Goal: Task Accomplishment & Management: Complete application form

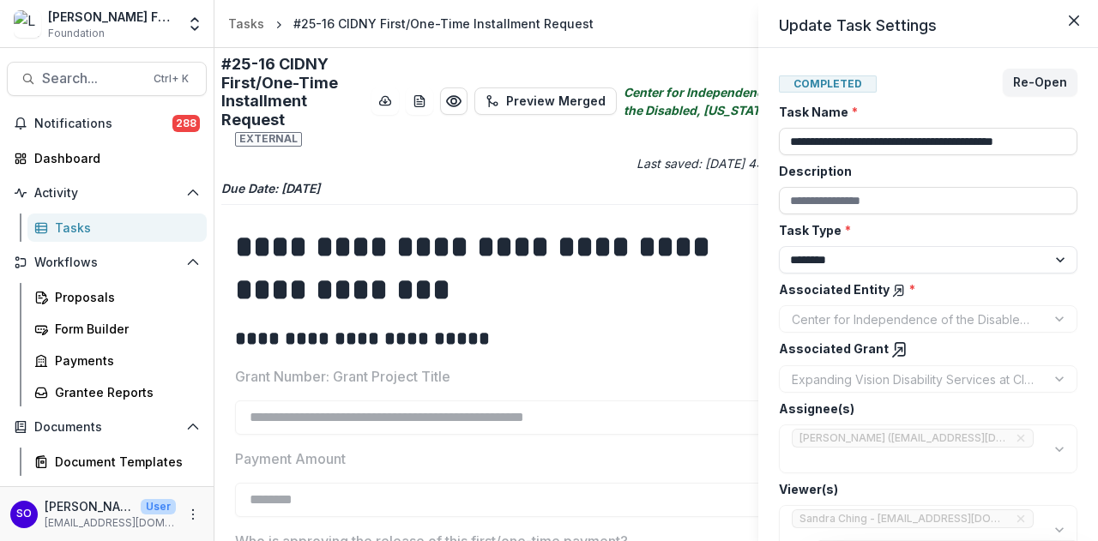
select select "********"
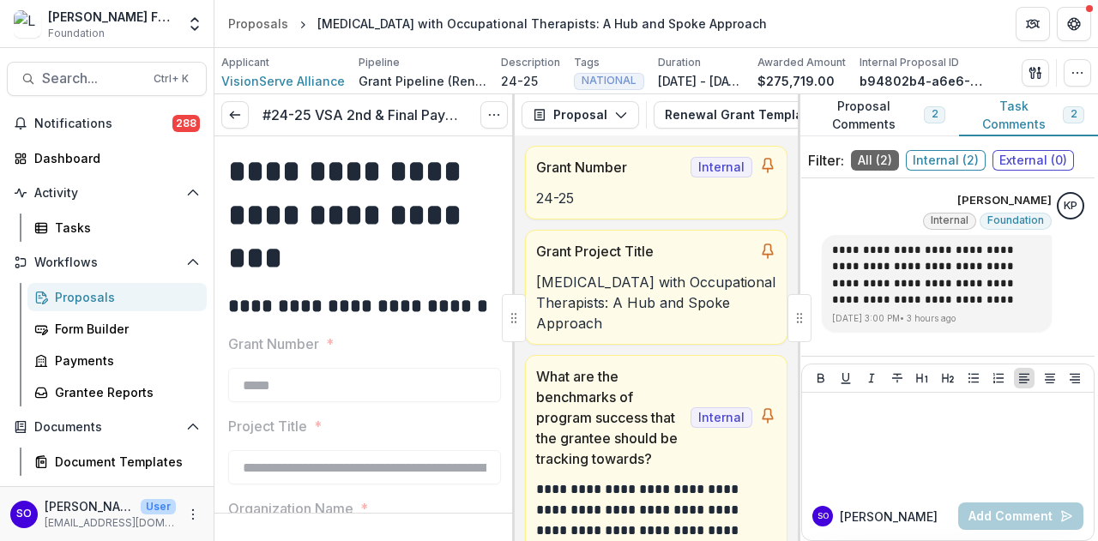
scroll to position [86, 0]
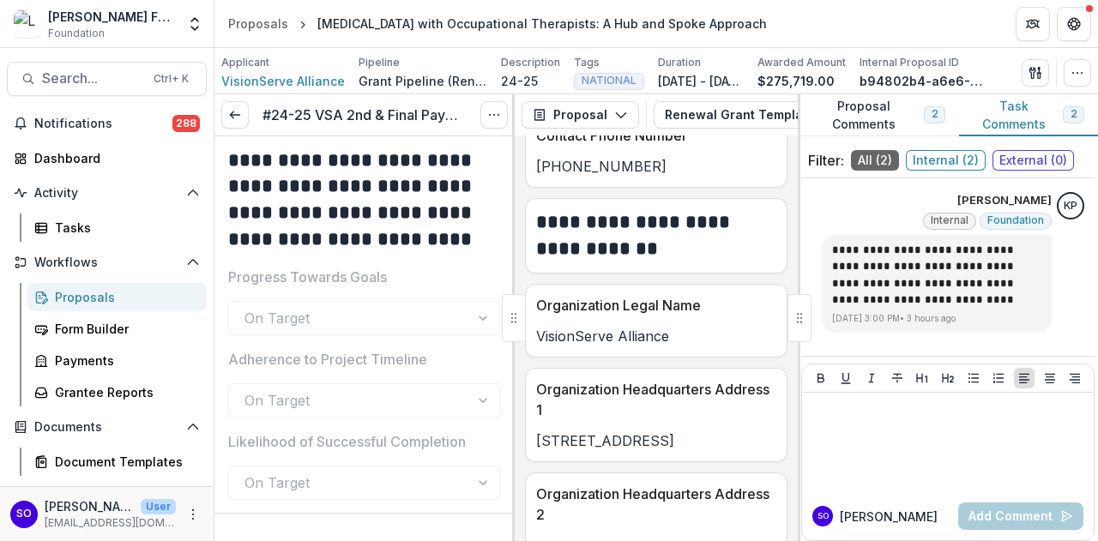
scroll to position [2573, 0]
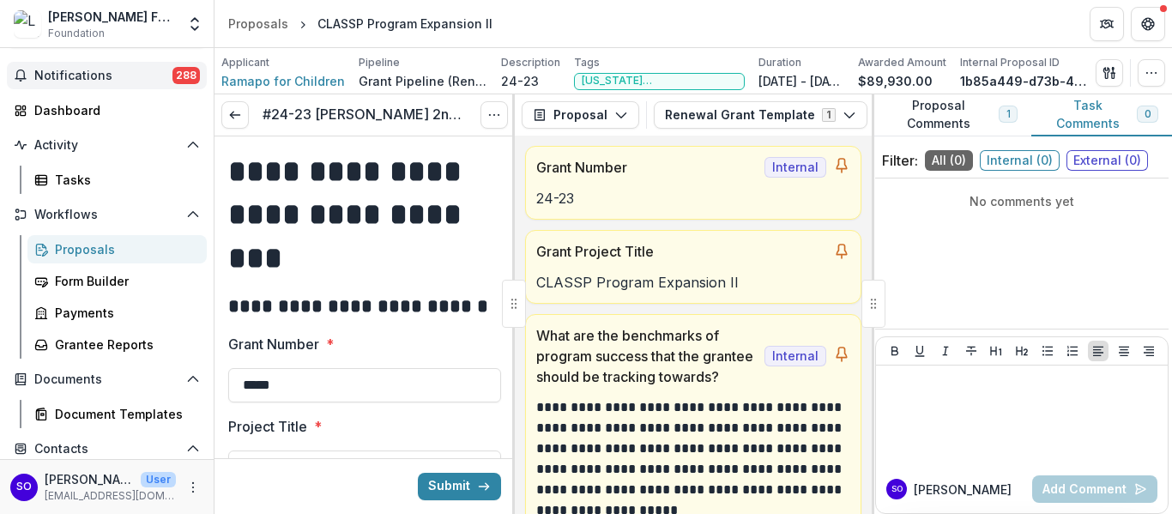
scroll to position [86, 0]
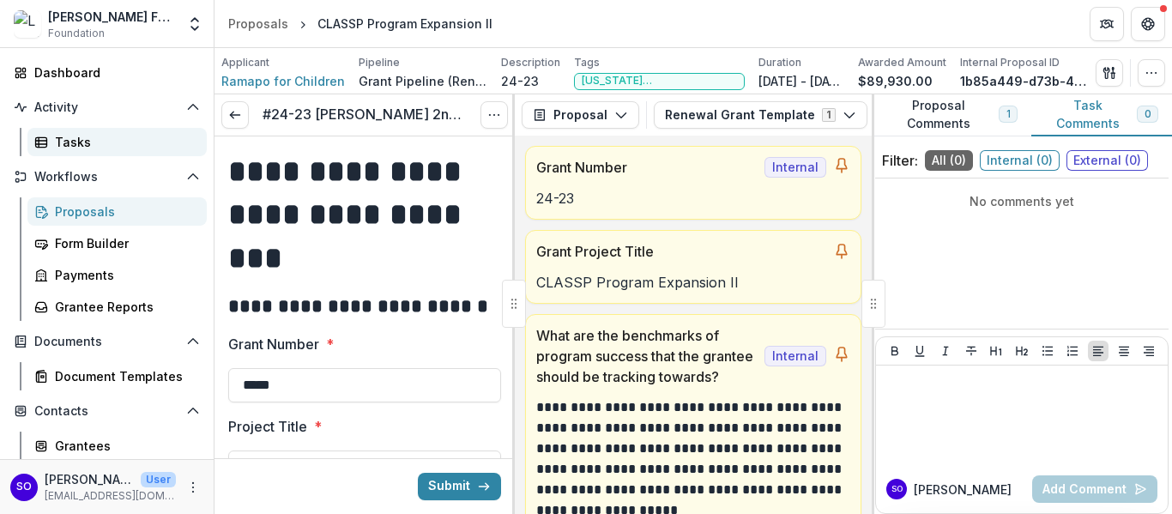
click at [79, 139] on div "Tasks" at bounding box center [124, 142] width 138 height 18
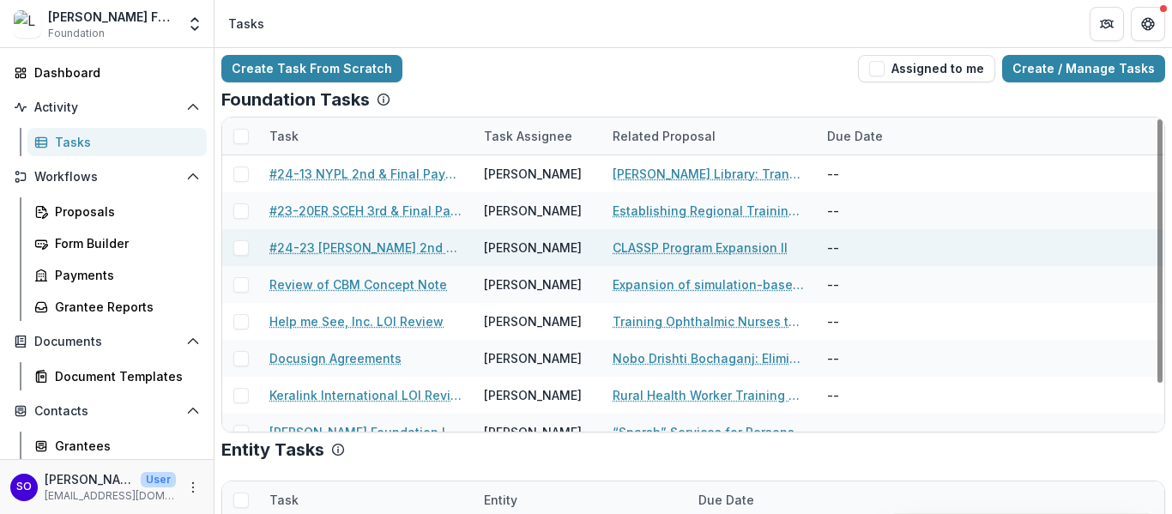
click at [242, 245] on span at bounding box center [240, 247] width 15 height 15
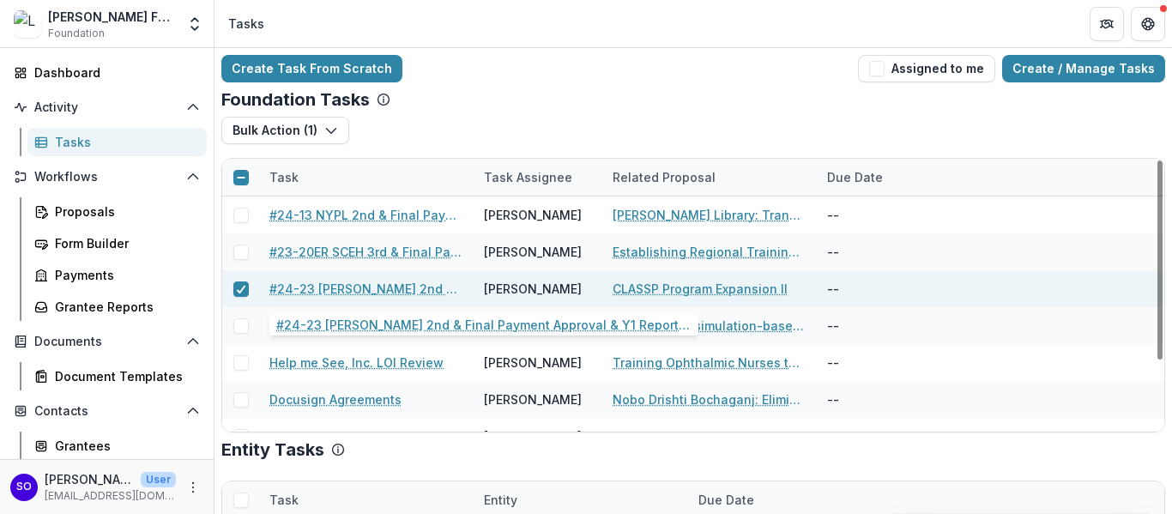
click at [393, 289] on link "#24-23 [PERSON_NAME] 2nd & Final Payment Approval & Y1 Report Summary" at bounding box center [366, 289] width 194 height 18
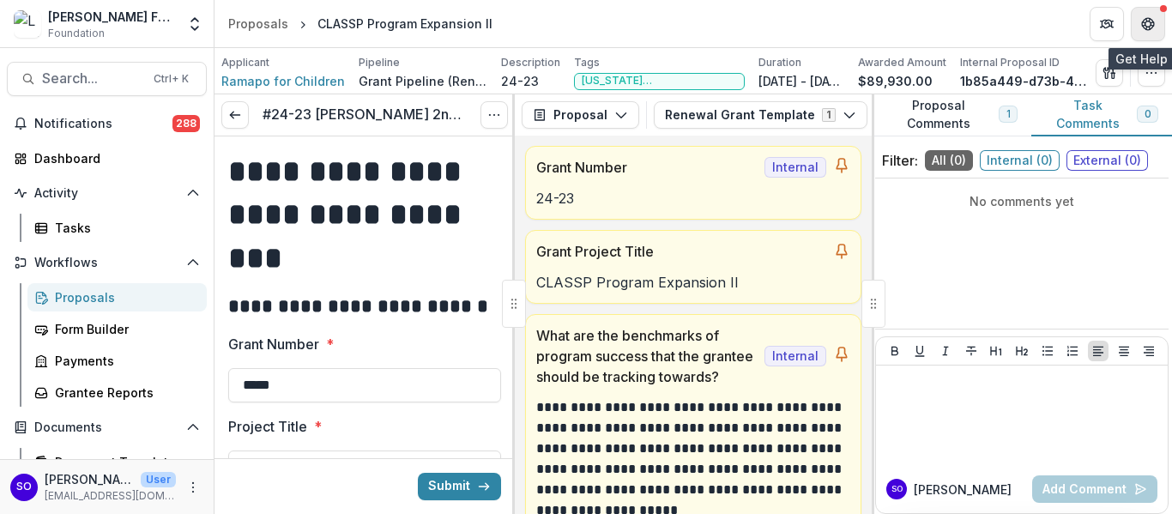
click at [1097, 25] on icon "Get Help" at bounding box center [1148, 24] width 14 height 14
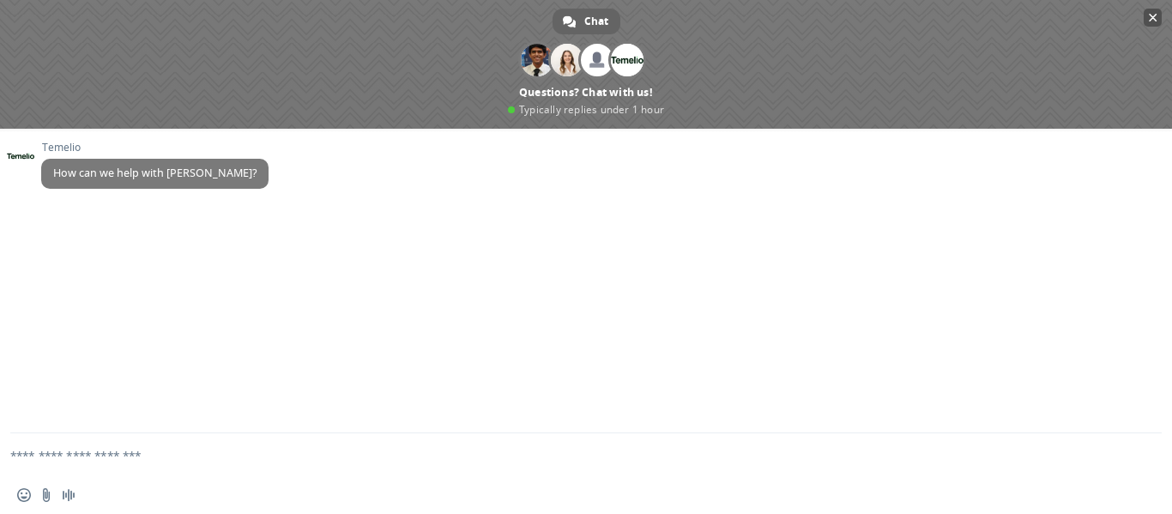
click at [1097, 18] on span "Close chat" at bounding box center [1152, 17] width 9 height 11
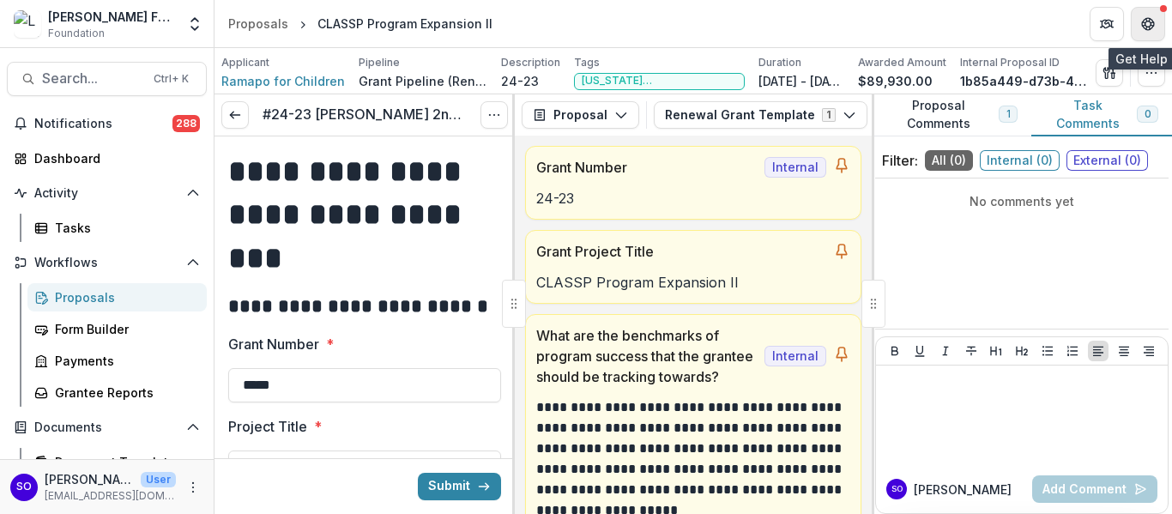
click at [1097, 29] on icon "Get Help" at bounding box center [1148, 24] width 14 height 14
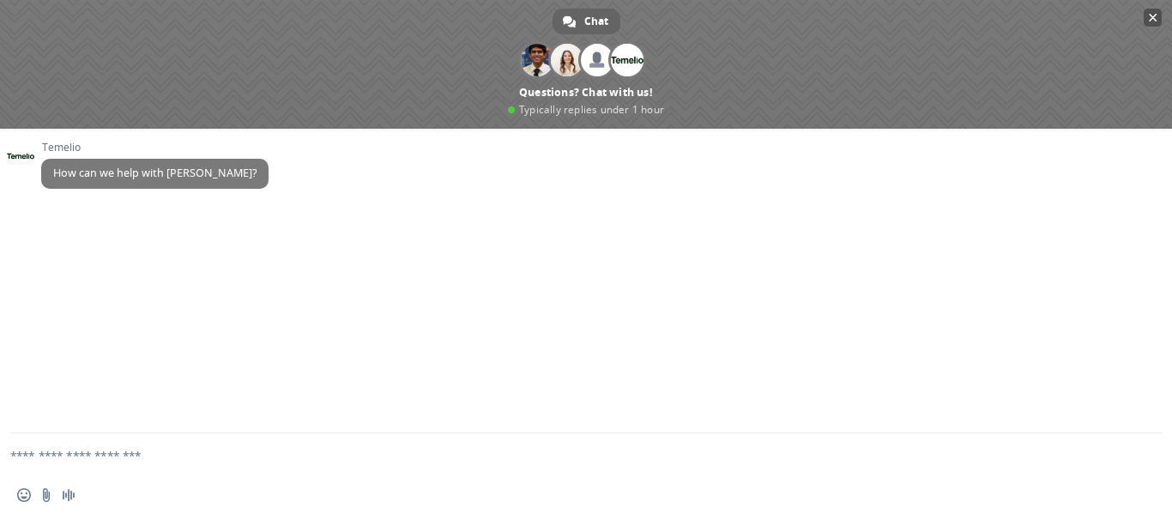
click at [1097, 15] on span "Close chat" at bounding box center [1152, 17] width 9 height 11
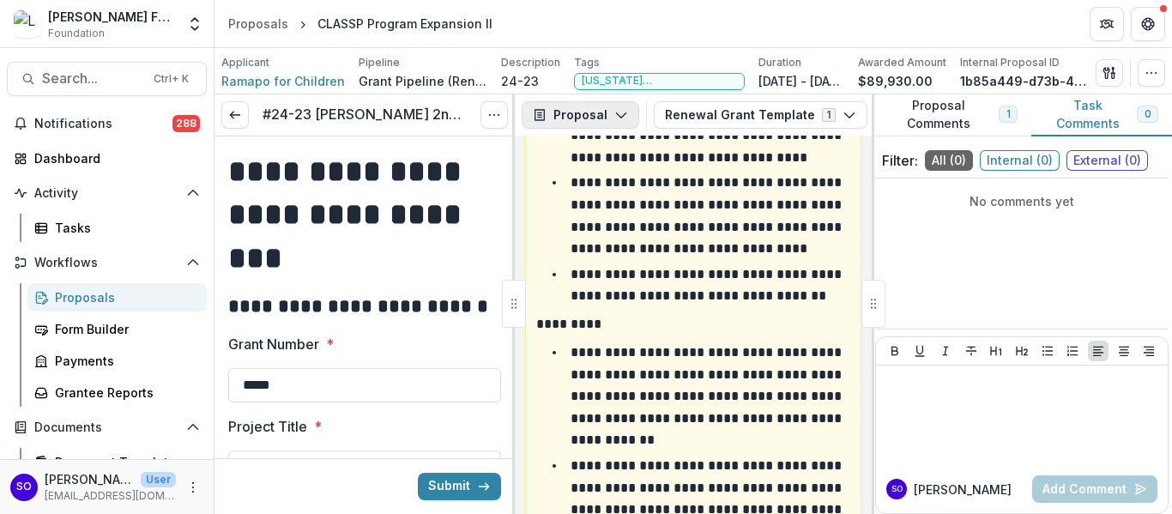
click at [614, 112] on icon "button" at bounding box center [621, 115] width 14 height 14
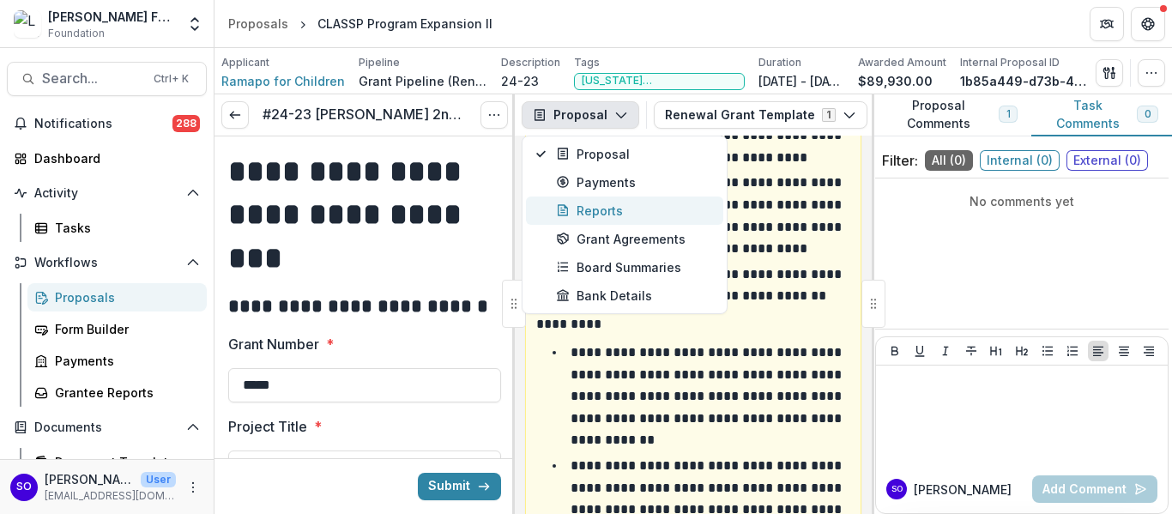
click at [599, 208] on div "Reports" at bounding box center [634, 211] width 157 height 18
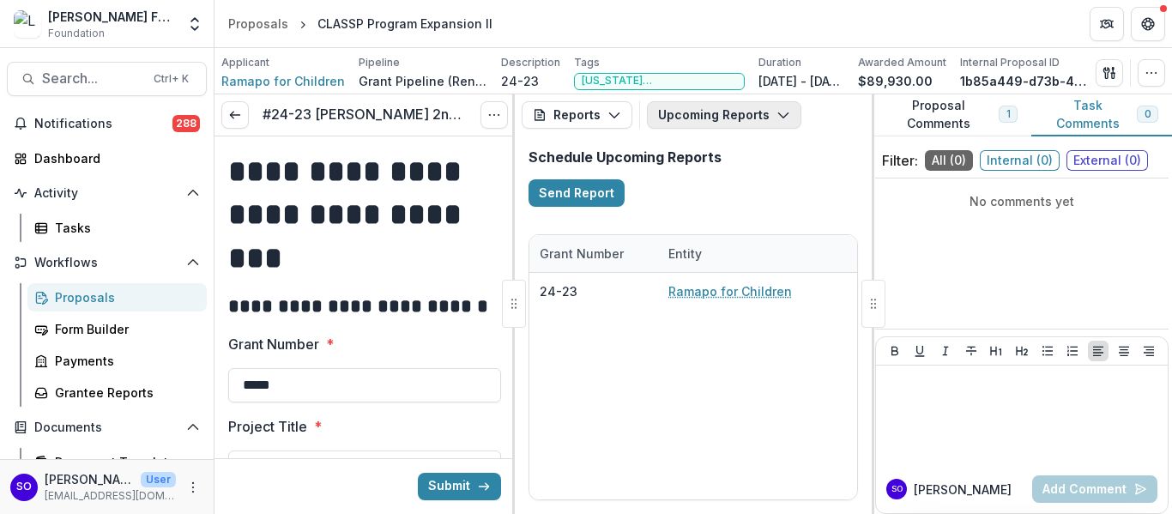
click at [778, 111] on icon "button" at bounding box center [783, 115] width 14 height 14
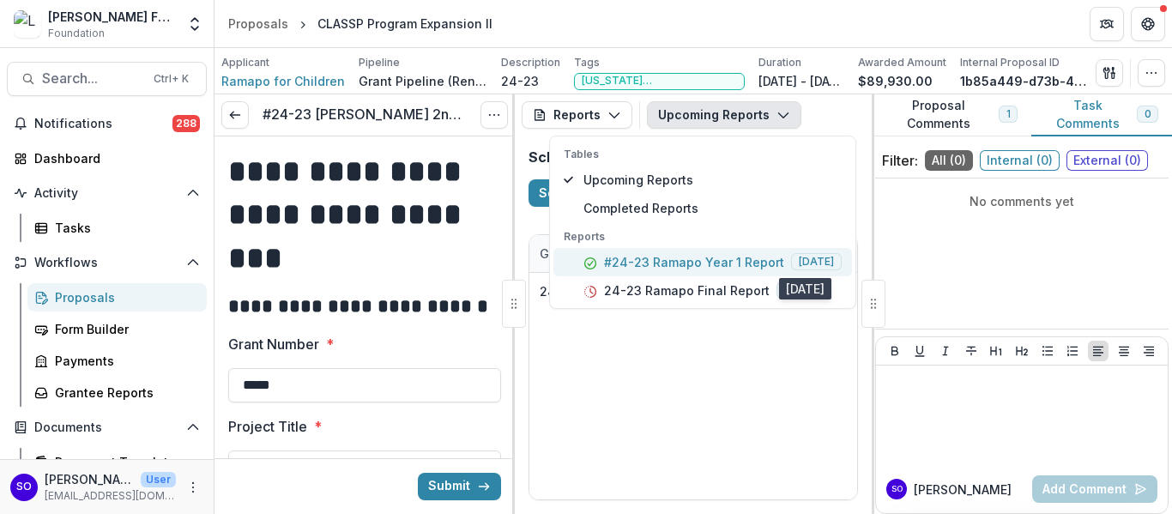
click at [806, 264] on span "[DATE]" at bounding box center [816, 261] width 51 height 17
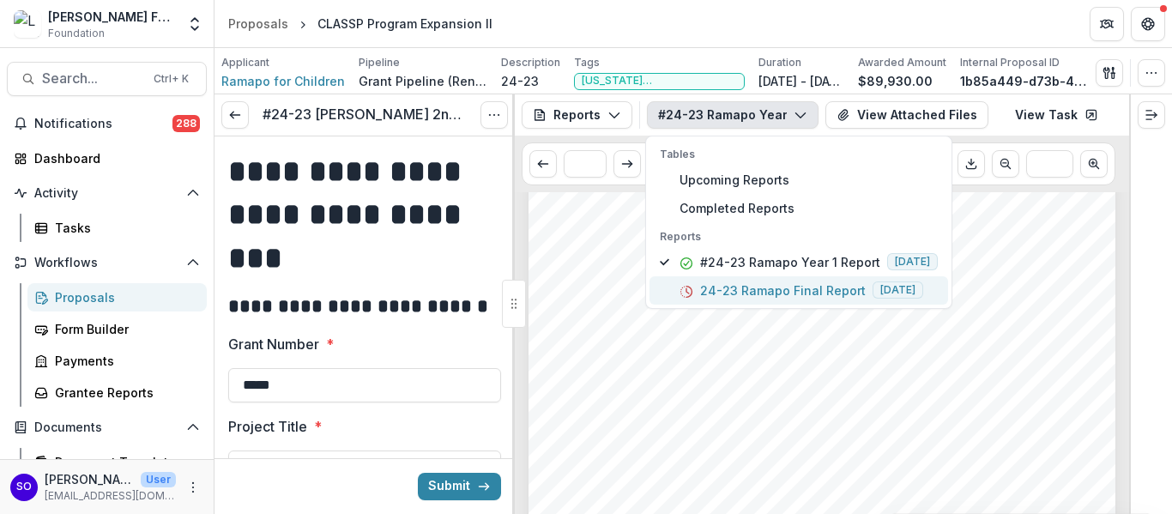
scroll to position [1720, 0]
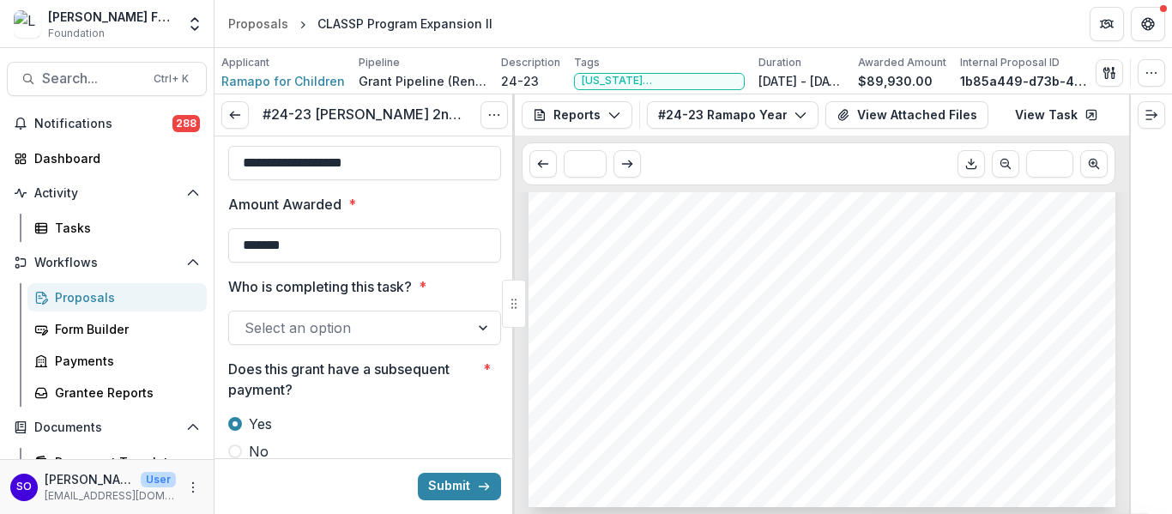
scroll to position [429, 0]
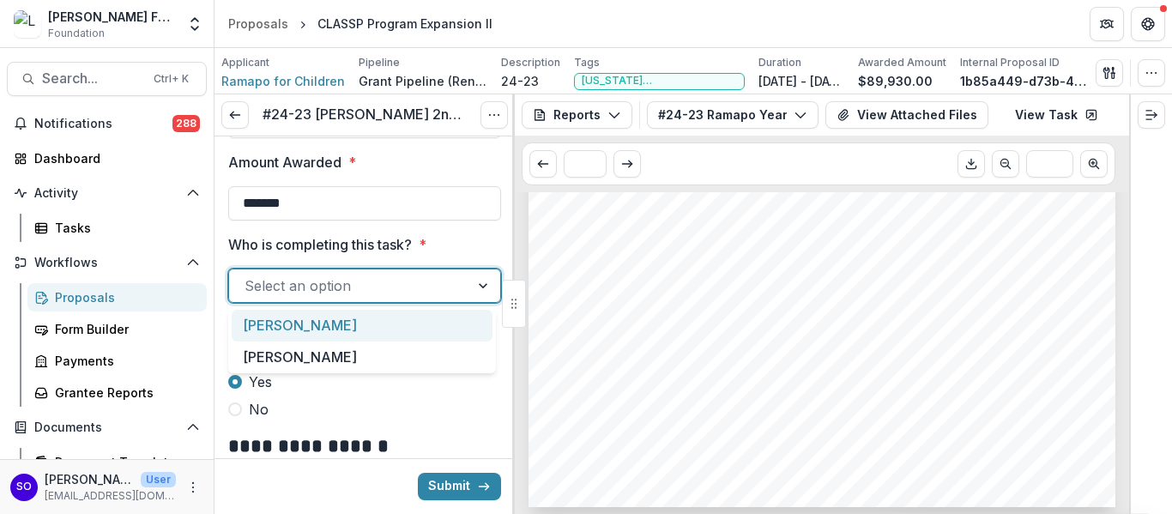
click at [479, 281] on div at bounding box center [484, 285] width 31 height 33
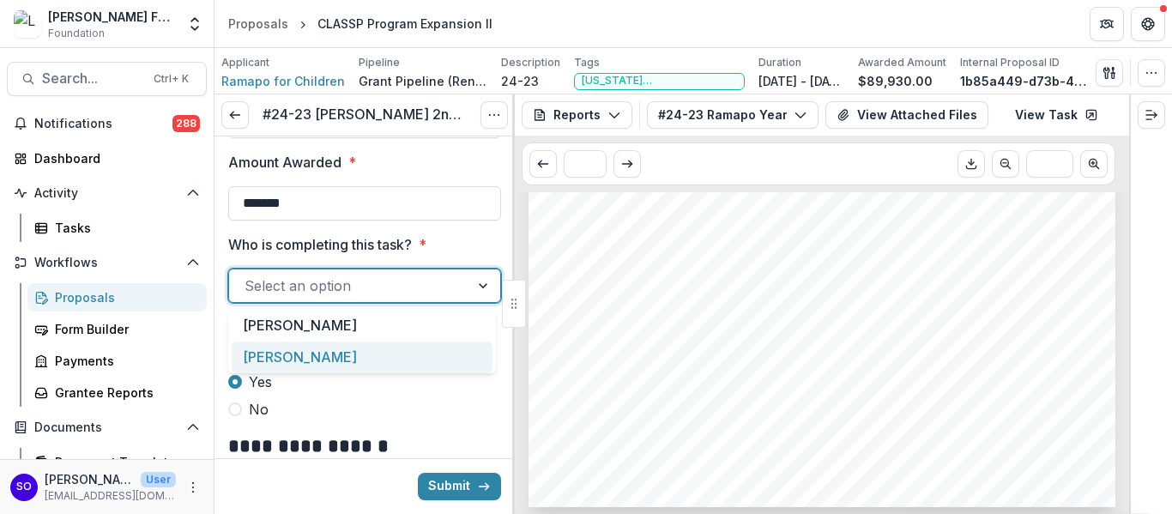
click at [389, 357] on div "[PERSON_NAME]" at bounding box center [362, 357] width 261 height 32
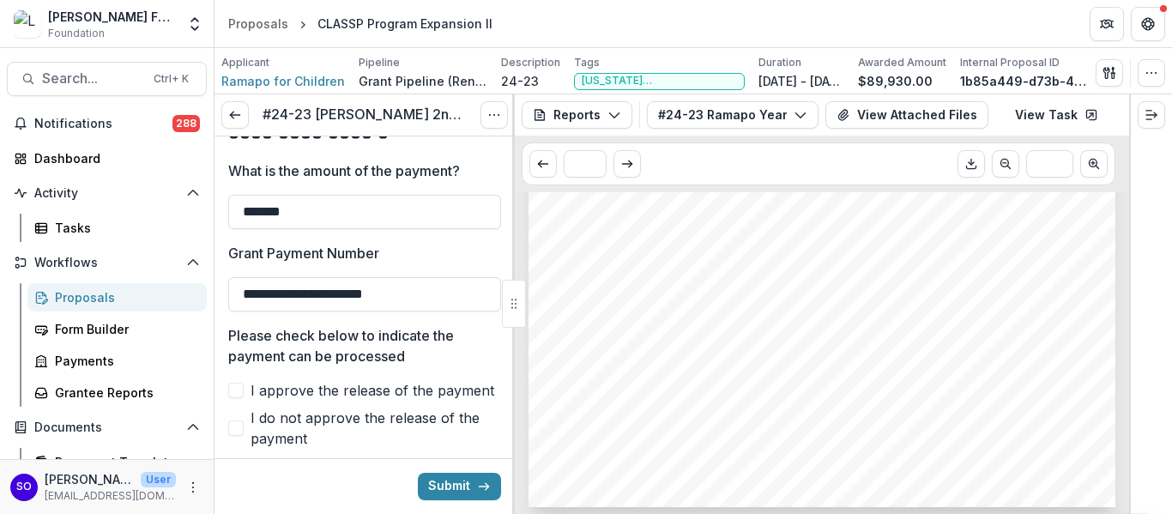
scroll to position [772, 0]
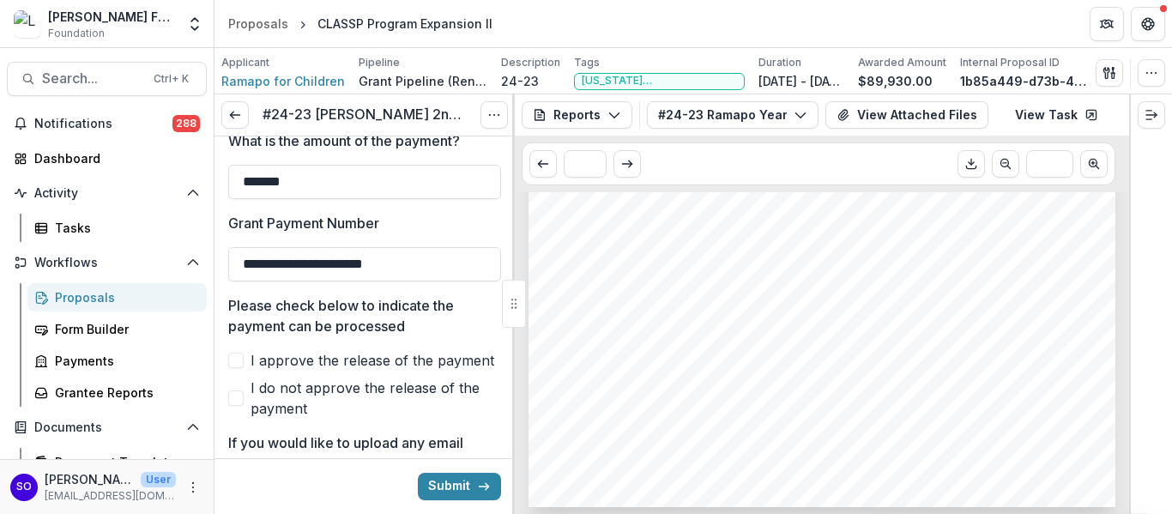
click at [243, 358] on span at bounding box center [235, 359] width 15 height 15
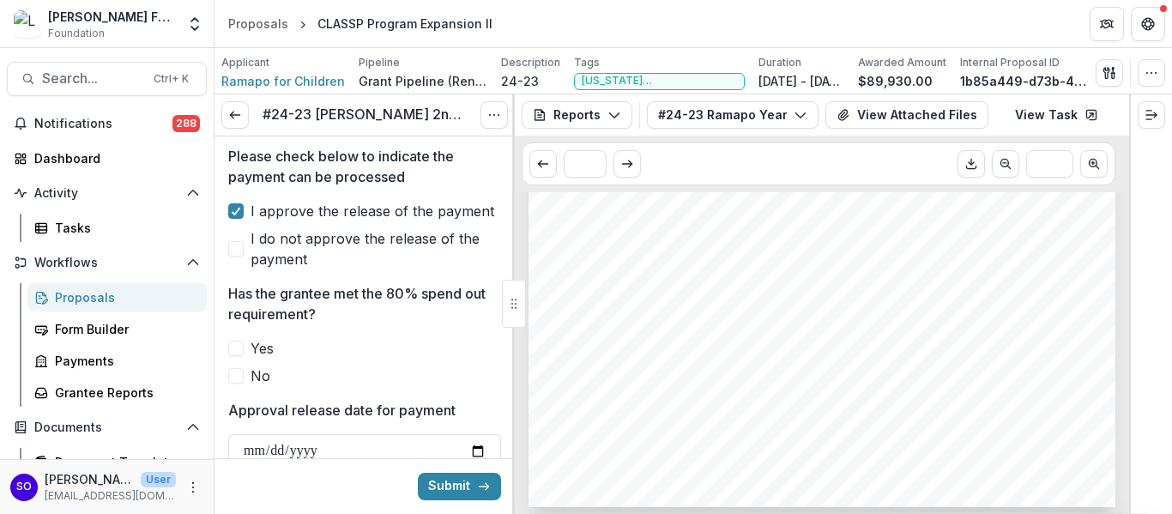
scroll to position [943, 0]
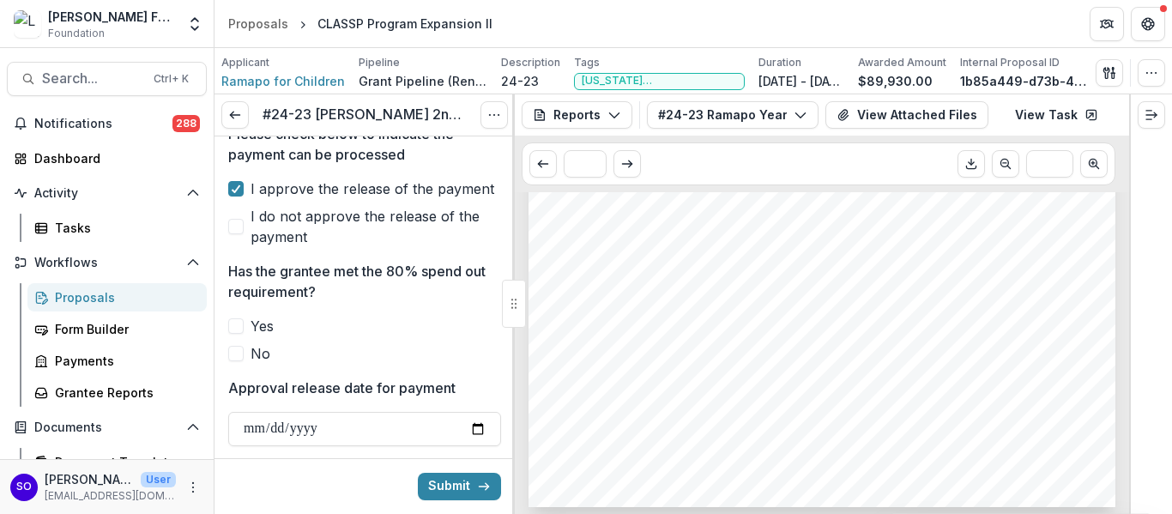
click at [238, 325] on span at bounding box center [235, 325] width 15 height 15
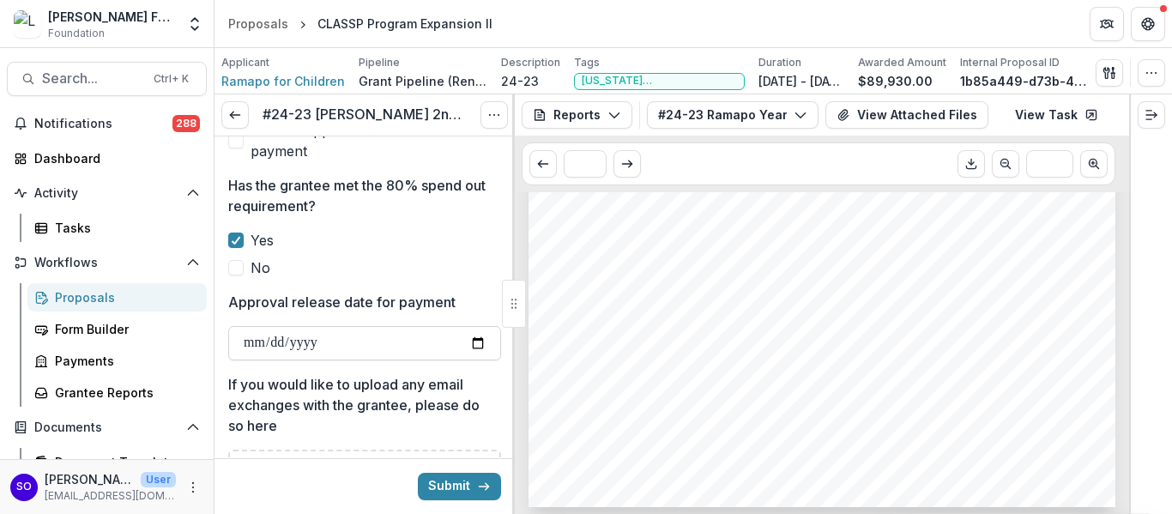
click at [473, 345] on input "Approval release date for payment" at bounding box center [364, 343] width 273 height 34
click at [476, 346] on input "**********" at bounding box center [364, 343] width 273 height 34
type input "**********"
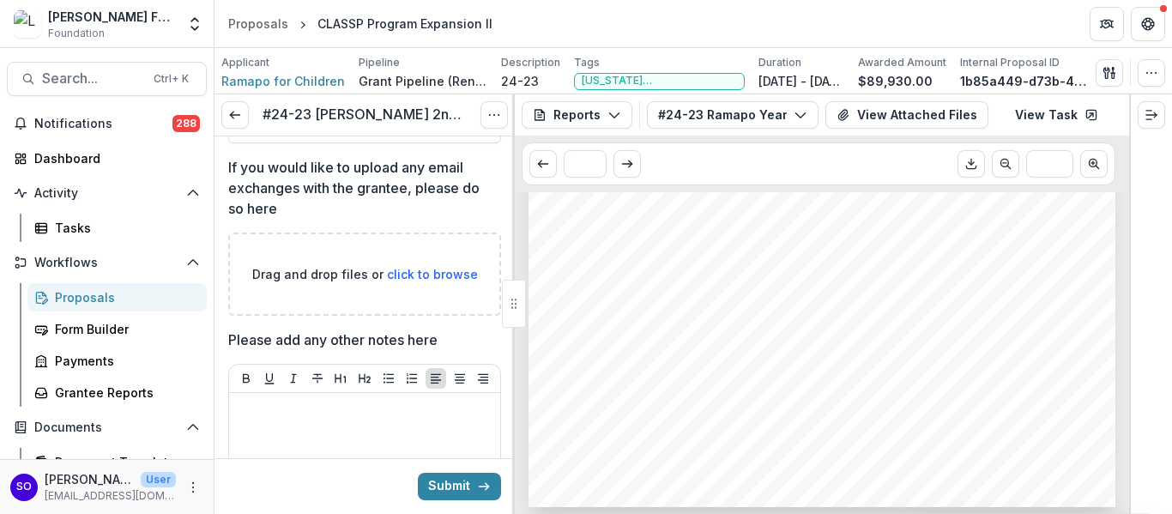
scroll to position [1286, 0]
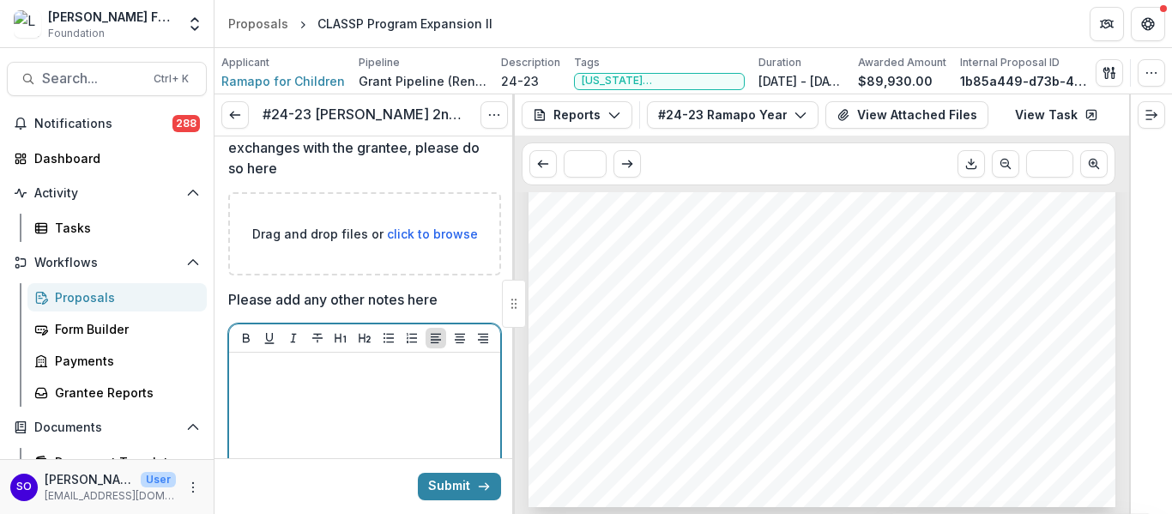
click at [306, 381] on div at bounding box center [364, 487] width 257 height 257
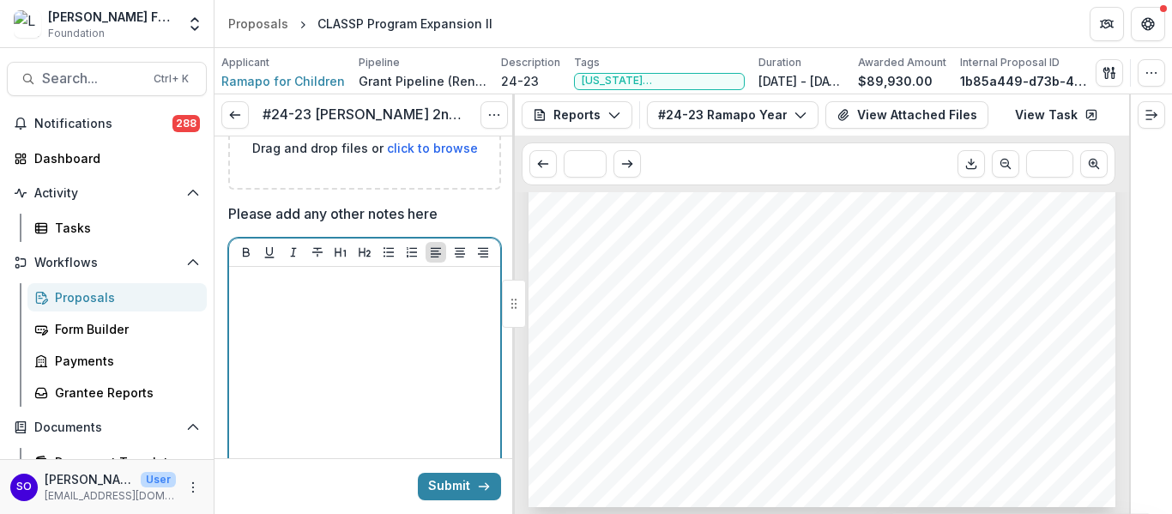
drag, startPoint x: 299, startPoint y: 292, endPoint x: 288, endPoint y: 270, distance: 24.9
click at [298, 289] on div at bounding box center [364, 402] width 257 height 257
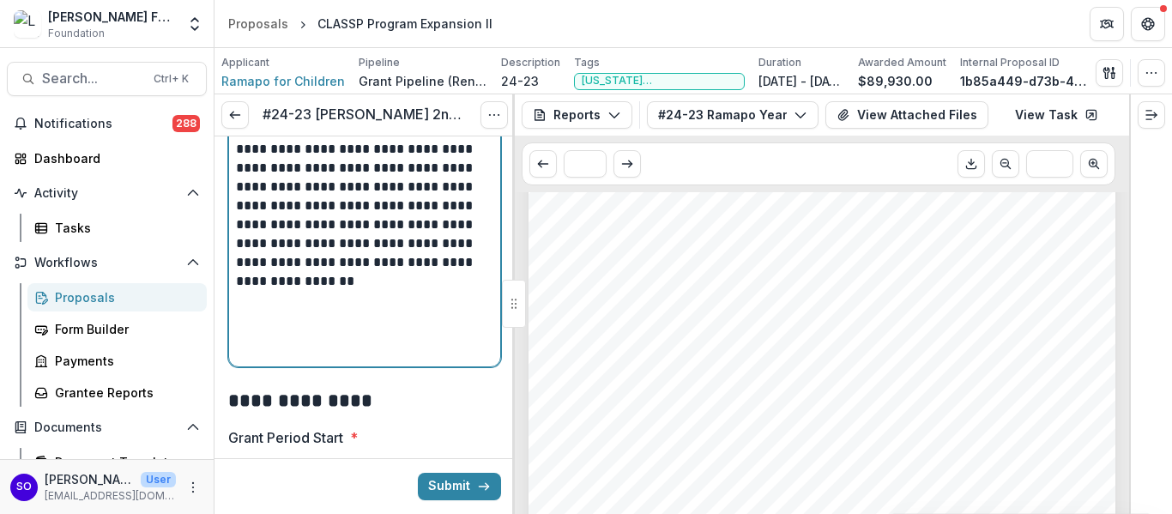
scroll to position [4353, 0]
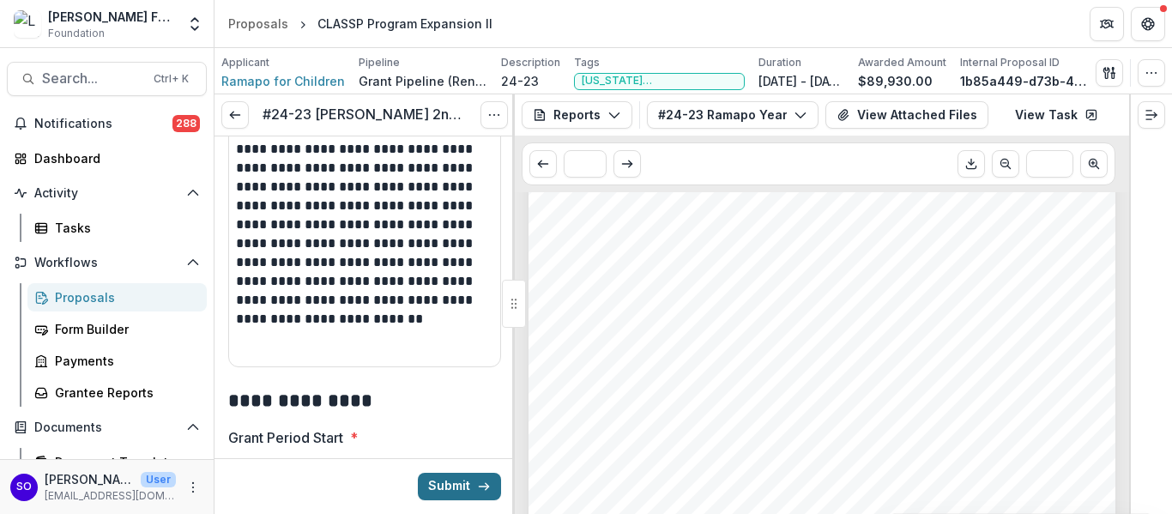
click at [439, 490] on button "Submit" at bounding box center [459, 486] width 83 height 27
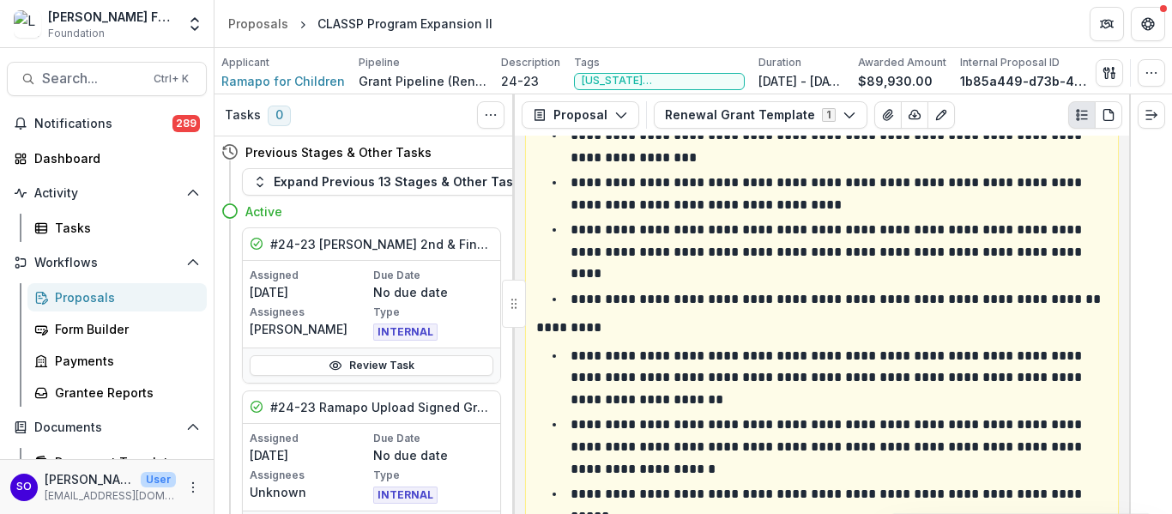
scroll to position [343, 0]
